Goal: Information Seeking & Learning: Find specific fact

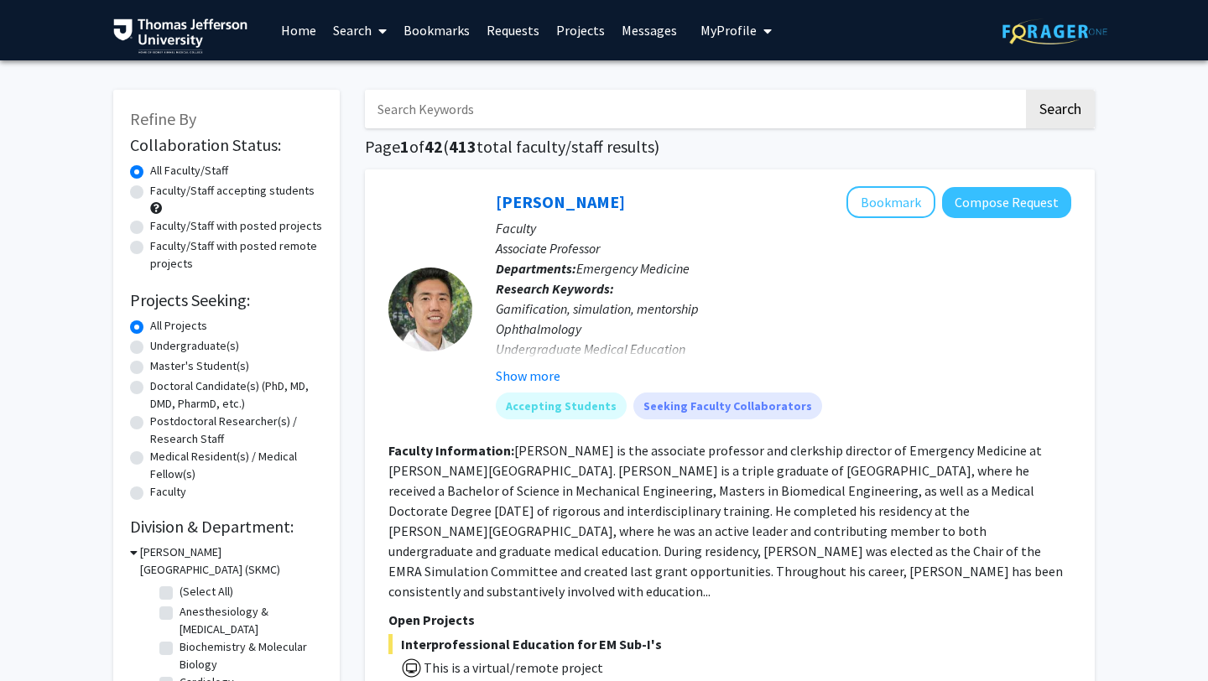
click at [436, 112] on input "Search Keywords" at bounding box center [694, 109] width 658 height 39
type input "anesthesia"
click at [1026, 90] on button "Search" at bounding box center [1060, 109] width 69 height 39
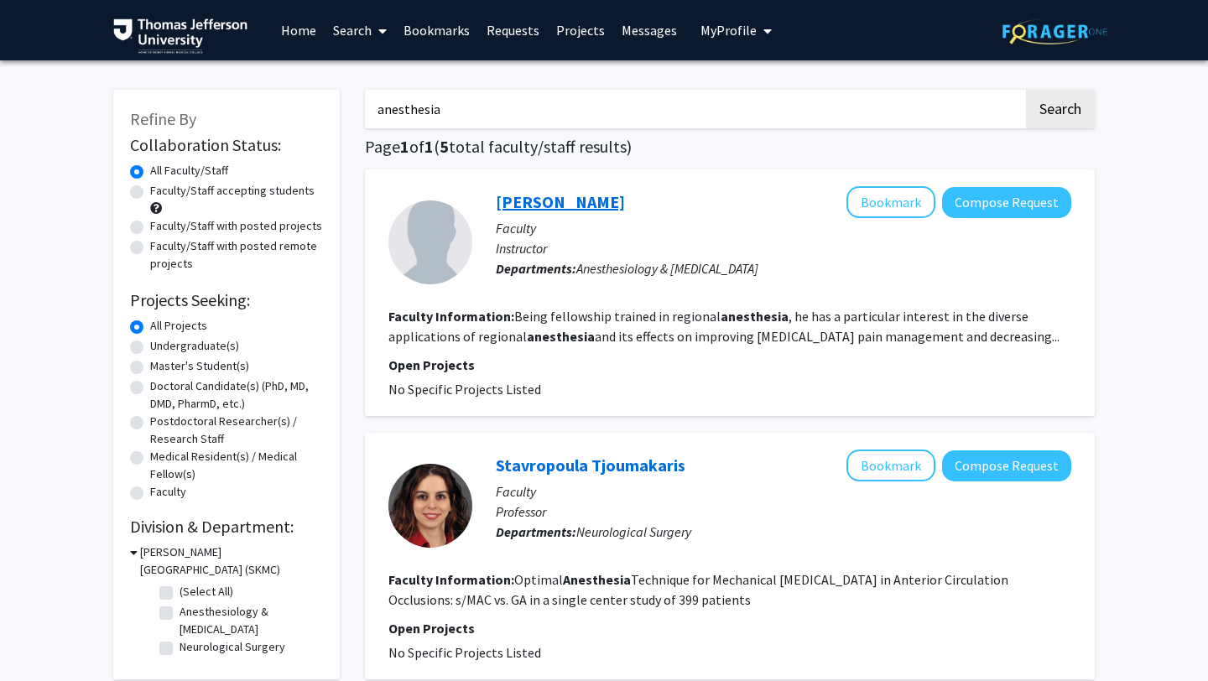
click at [560, 200] on link "[PERSON_NAME]" at bounding box center [560, 201] width 129 height 21
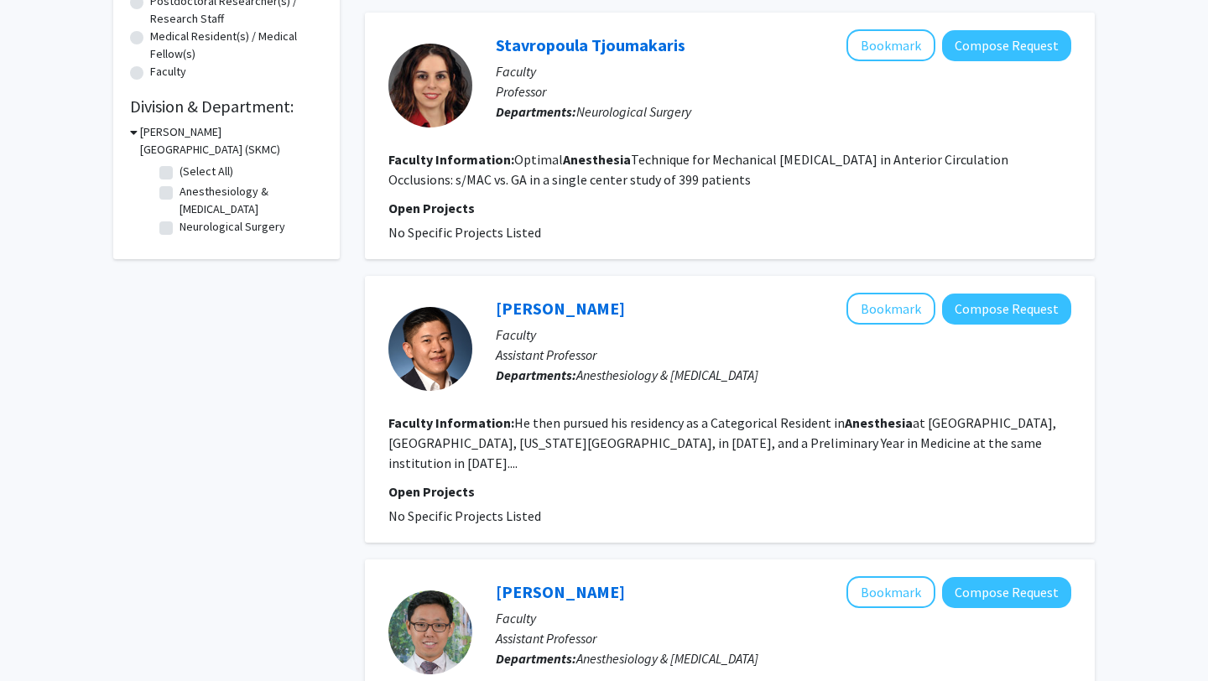
scroll to position [424, 0]
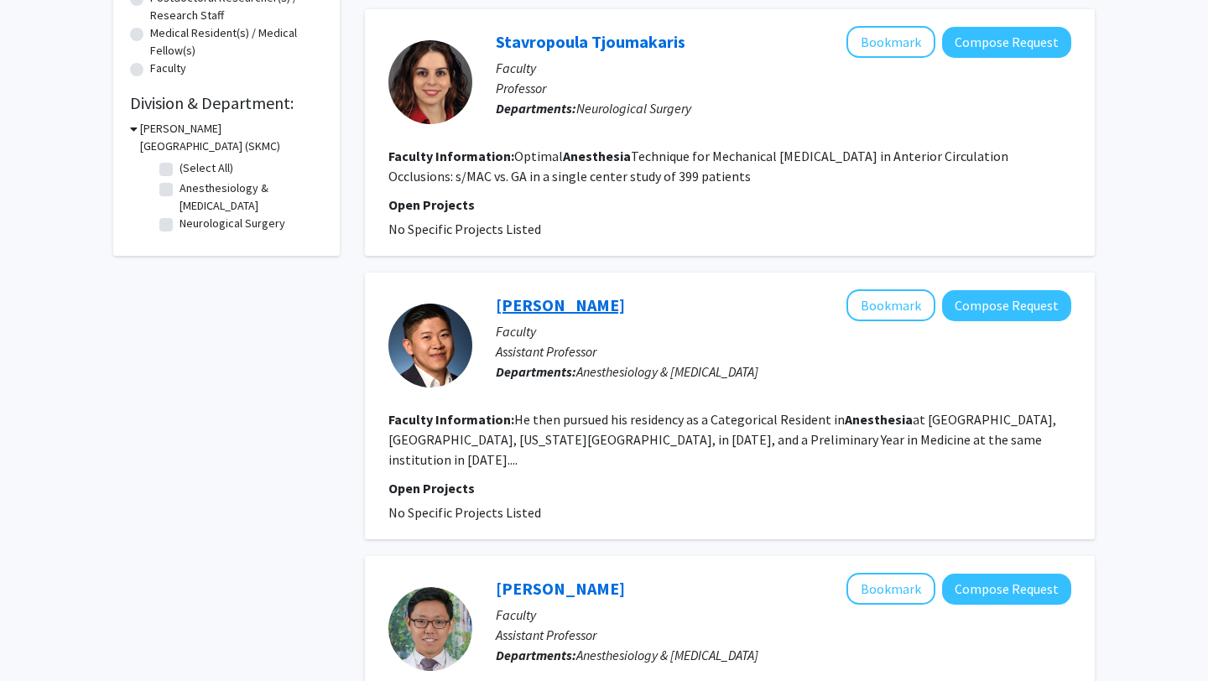
click at [524, 304] on link "[PERSON_NAME]" at bounding box center [560, 304] width 129 height 21
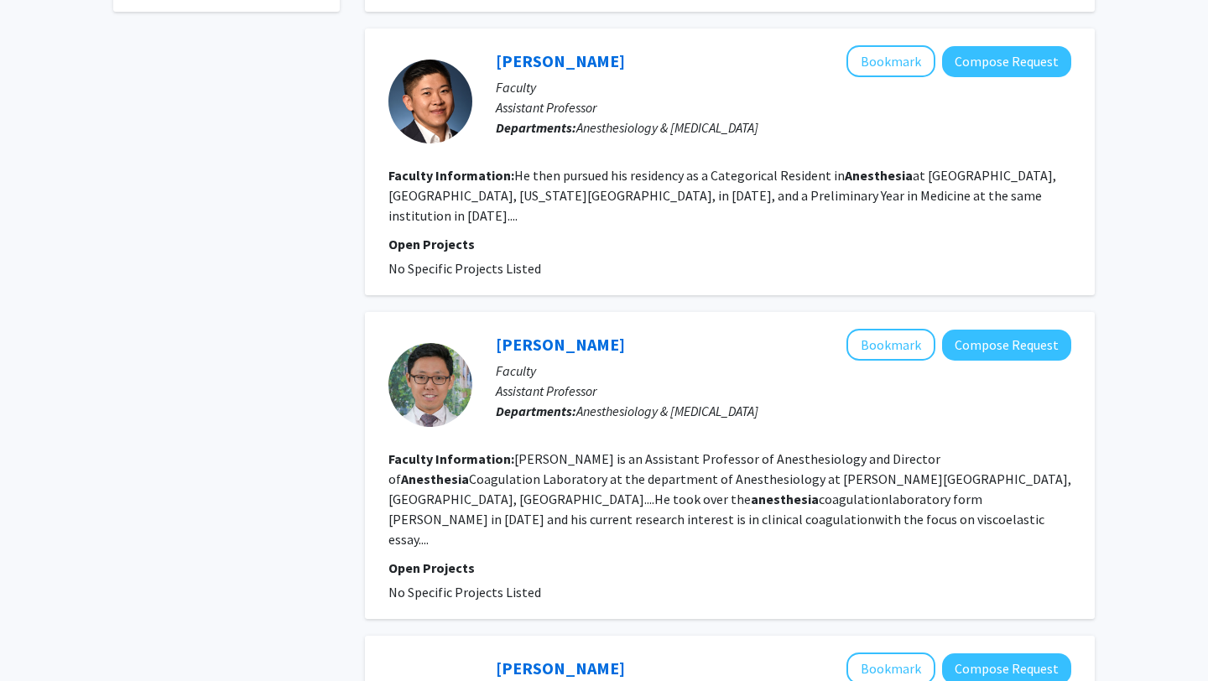
scroll to position [673, 0]
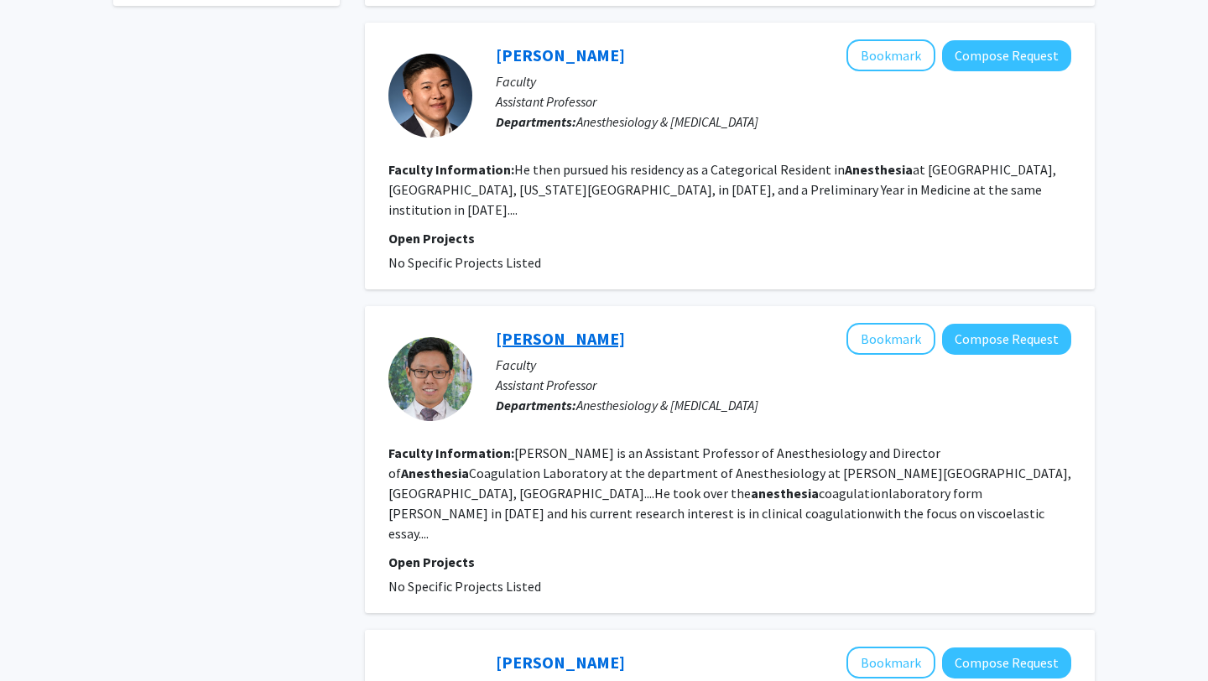
click at [550, 328] on link "[PERSON_NAME]" at bounding box center [560, 338] width 129 height 21
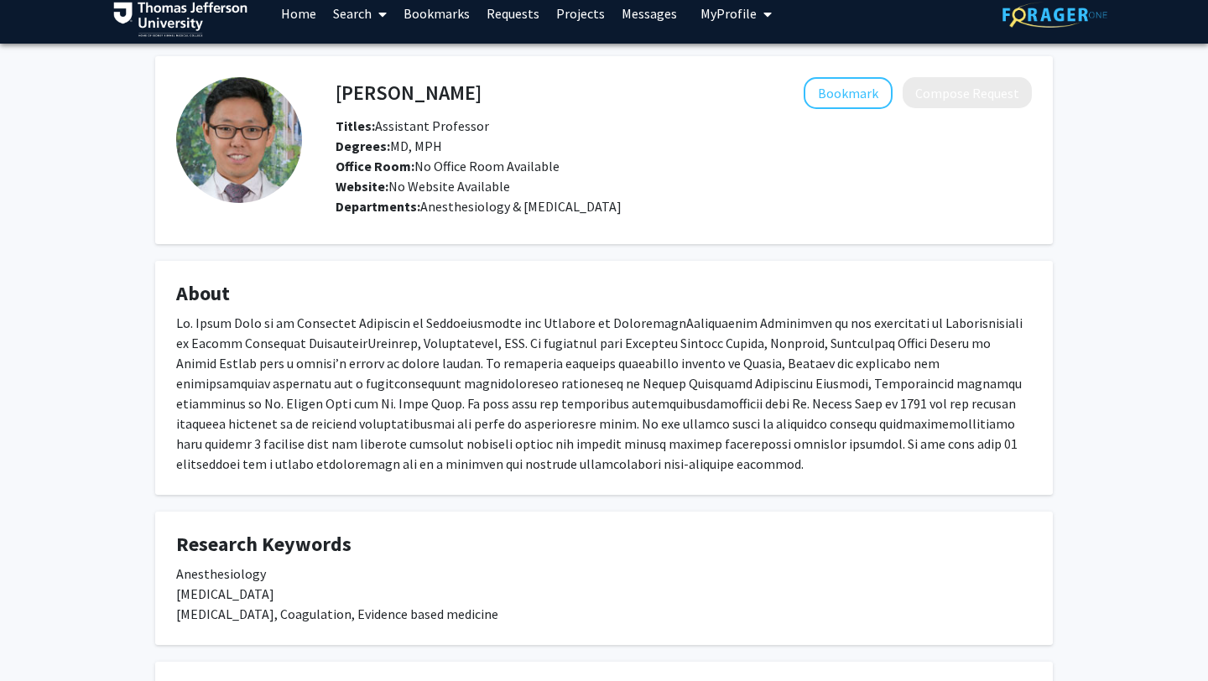
scroll to position [18, 0]
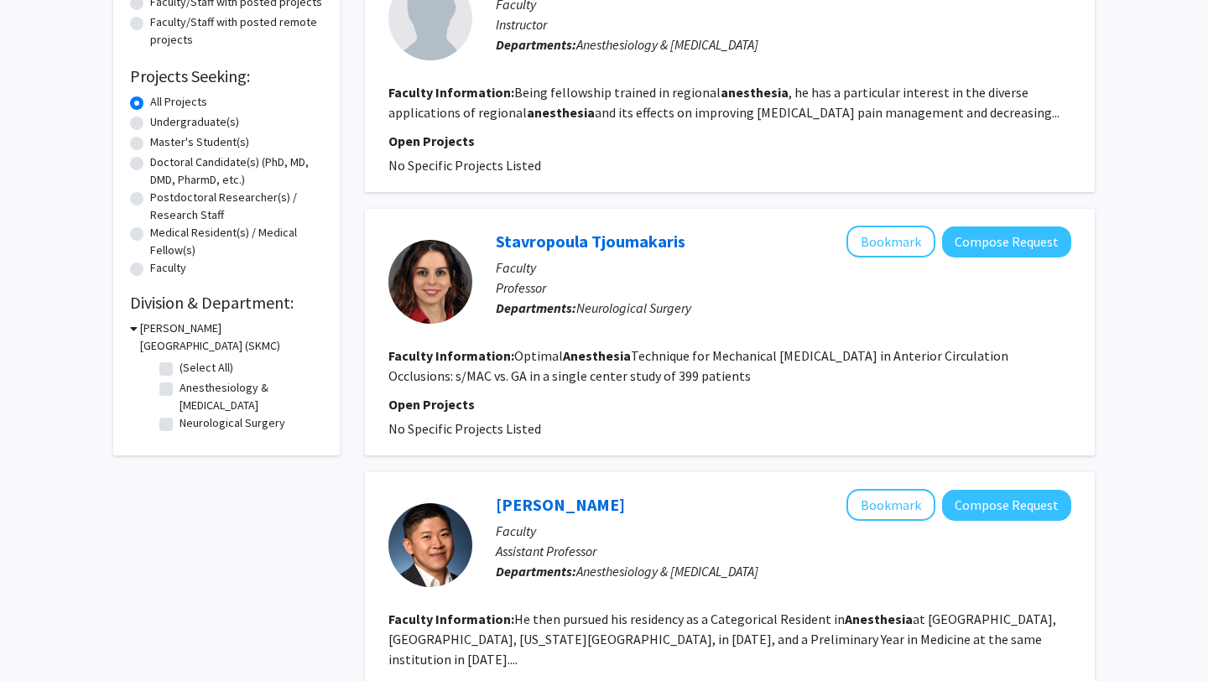
scroll to position [310, 0]
